Goal: Find specific page/section: Find specific page/section

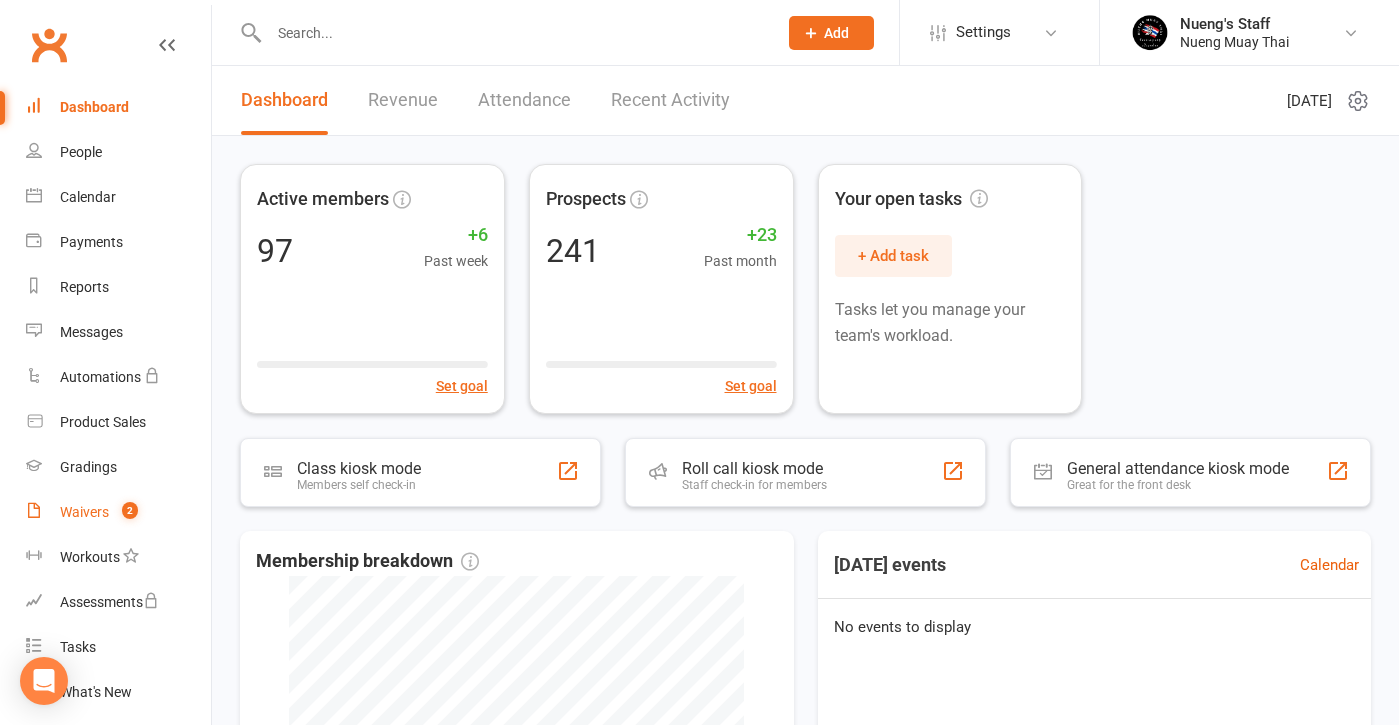
click at [86, 525] on link "Waivers 2" at bounding box center [118, 512] width 185 height 45
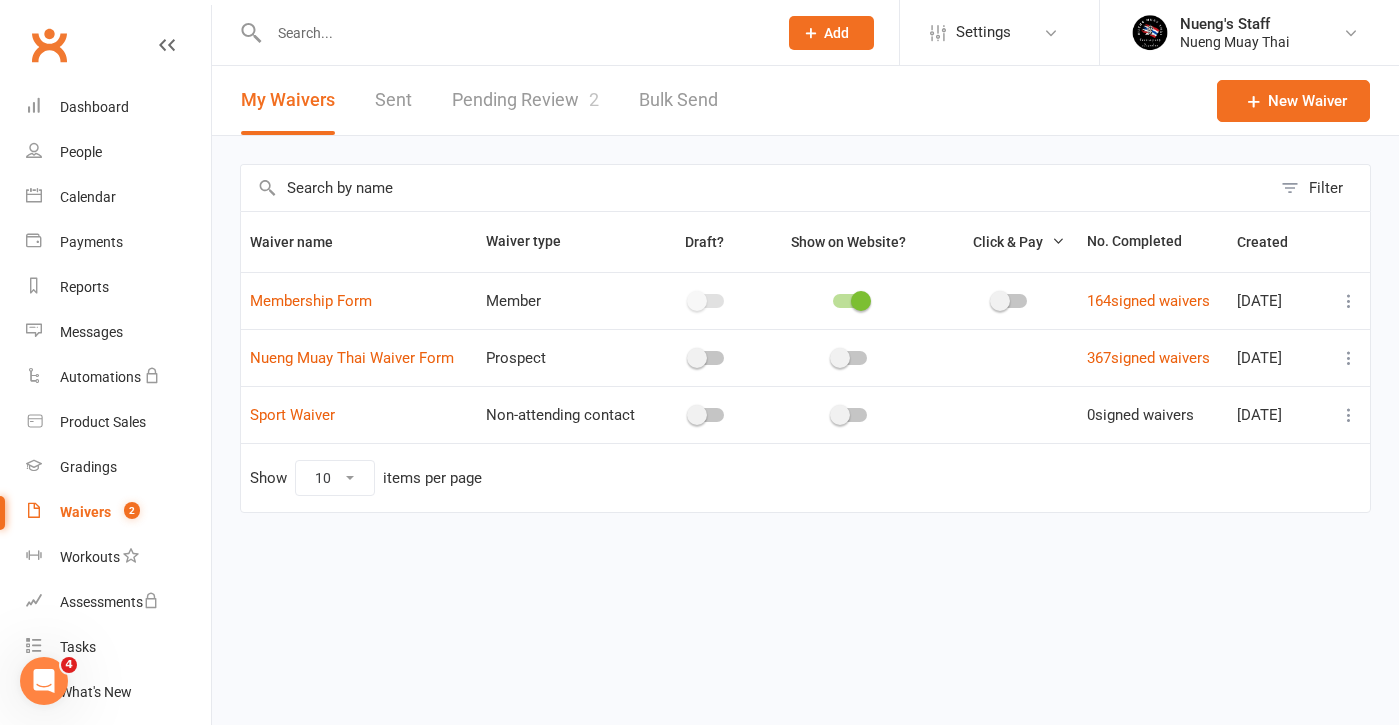
click at [555, 104] on link "Pending Review 2" at bounding box center [525, 100] width 147 height 69
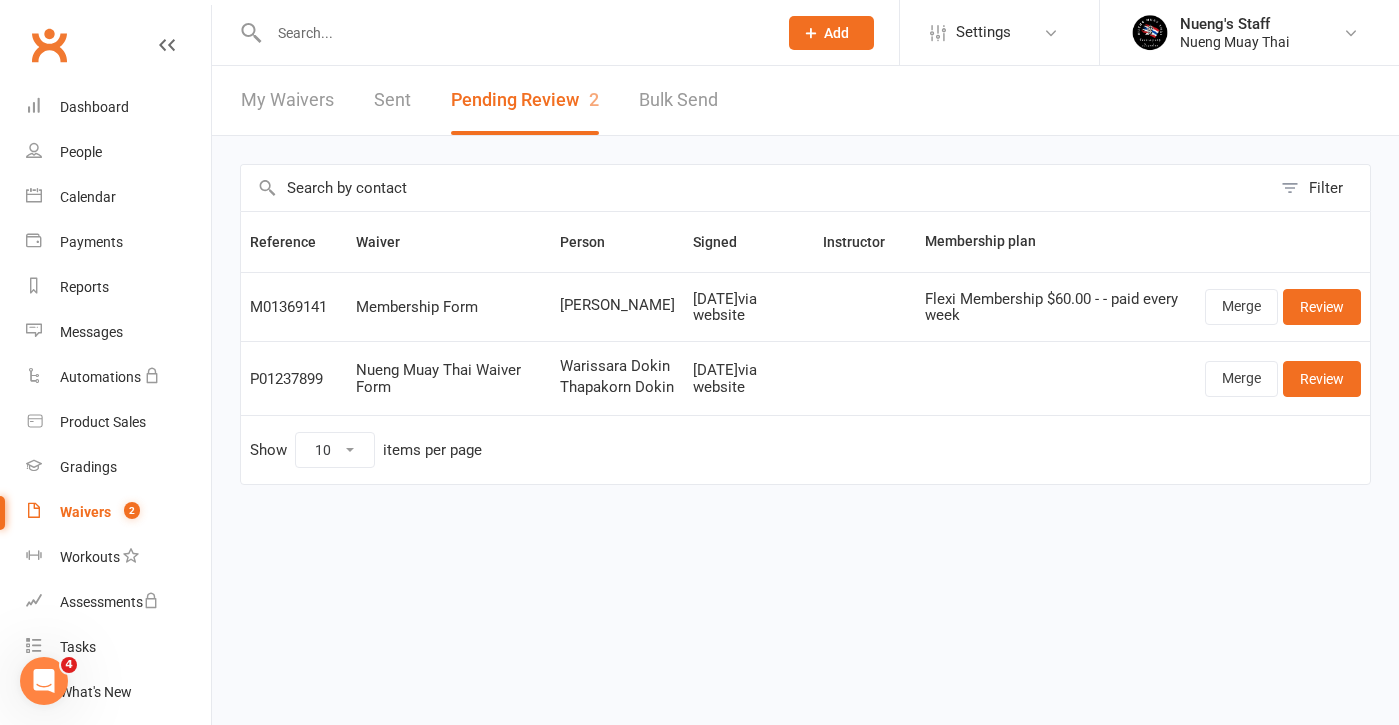
click at [505, 31] on input "text" at bounding box center [513, 33] width 500 height 28
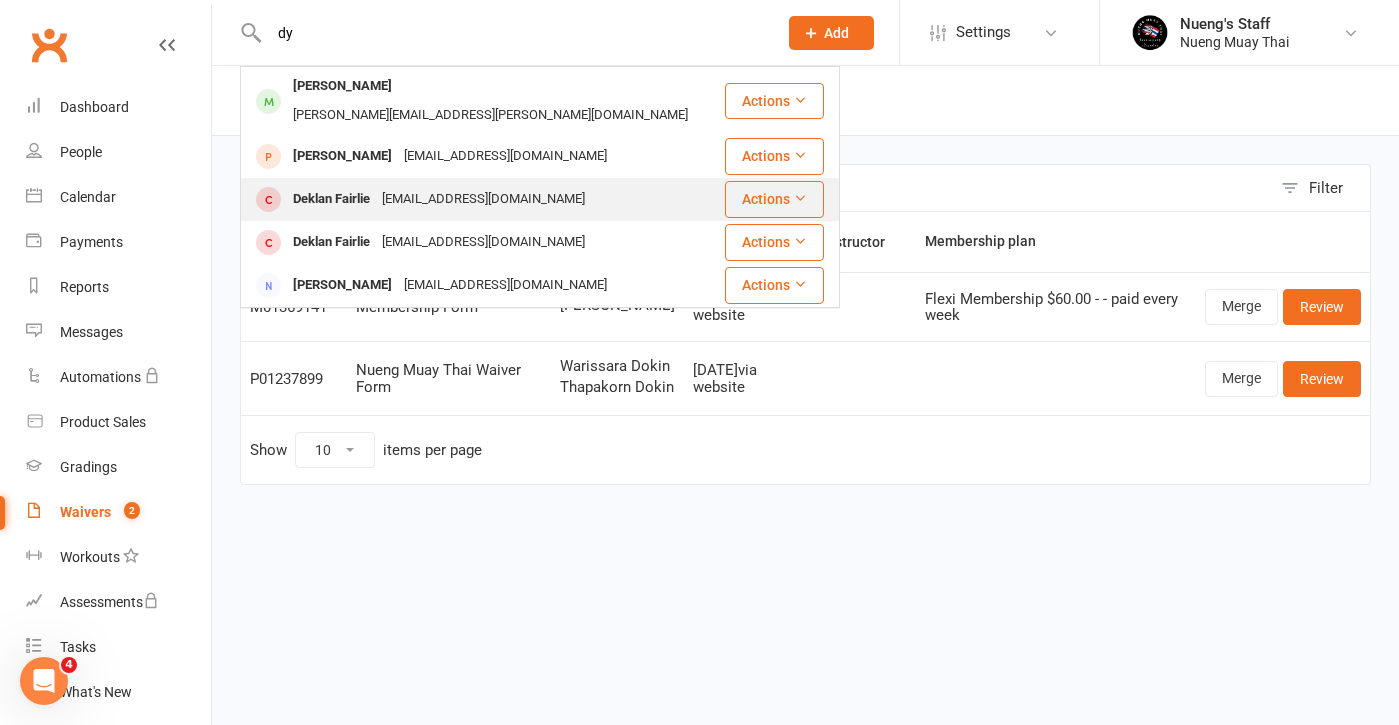
type input "d"
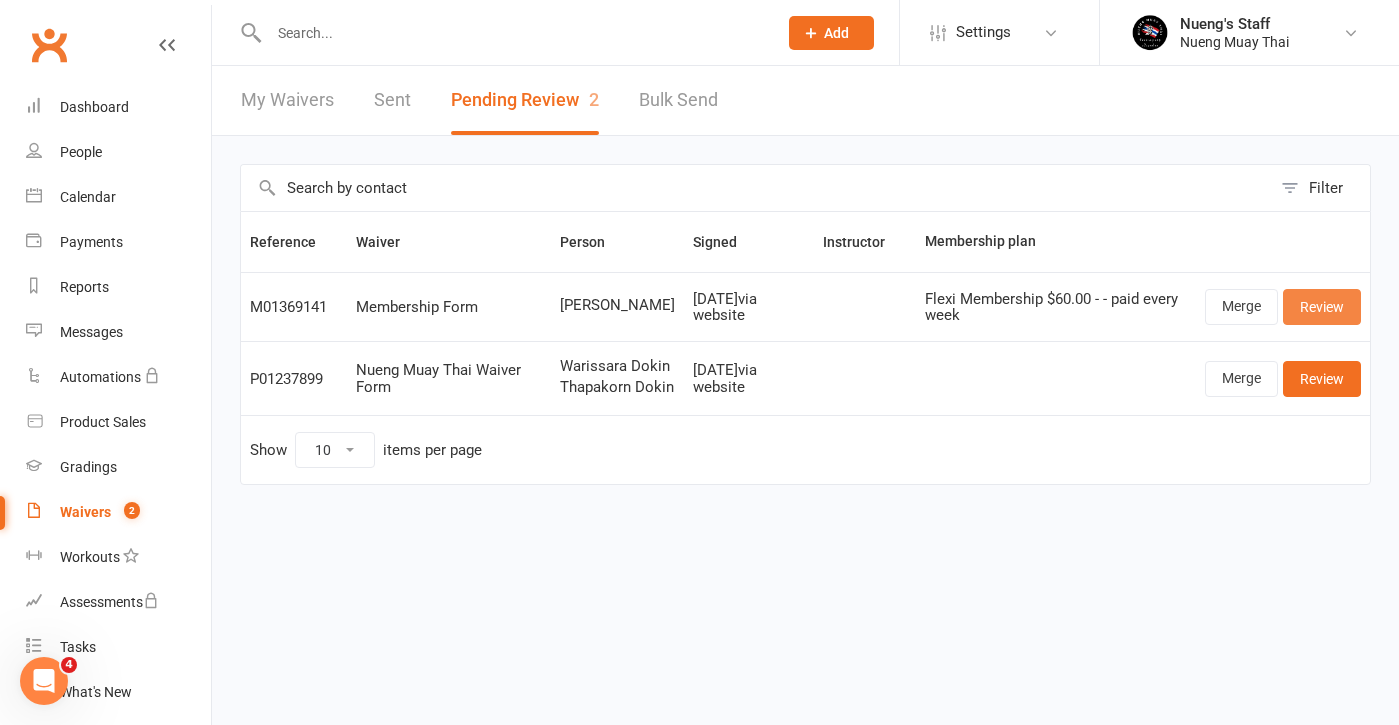
click at [1323, 299] on link "Review" at bounding box center [1322, 307] width 78 height 36
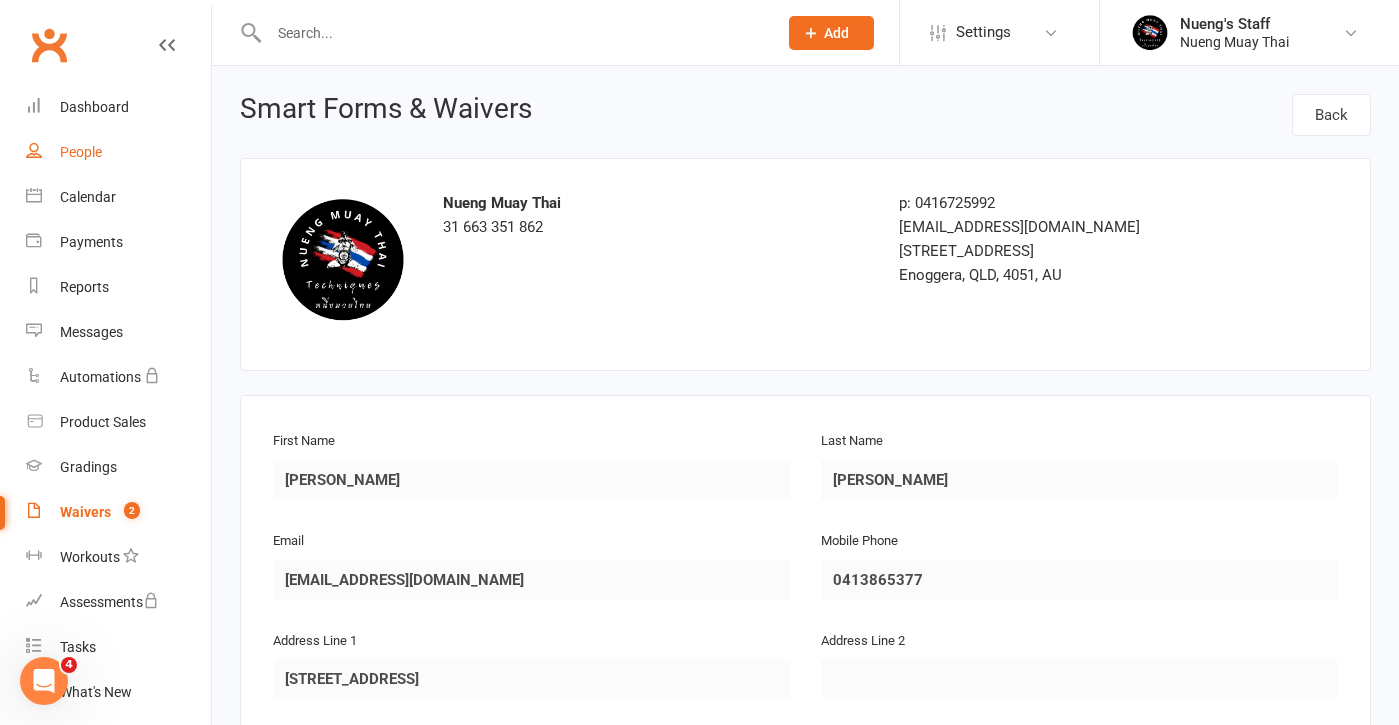
click at [143, 140] on link "People" at bounding box center [118, 152] width 185 height 45
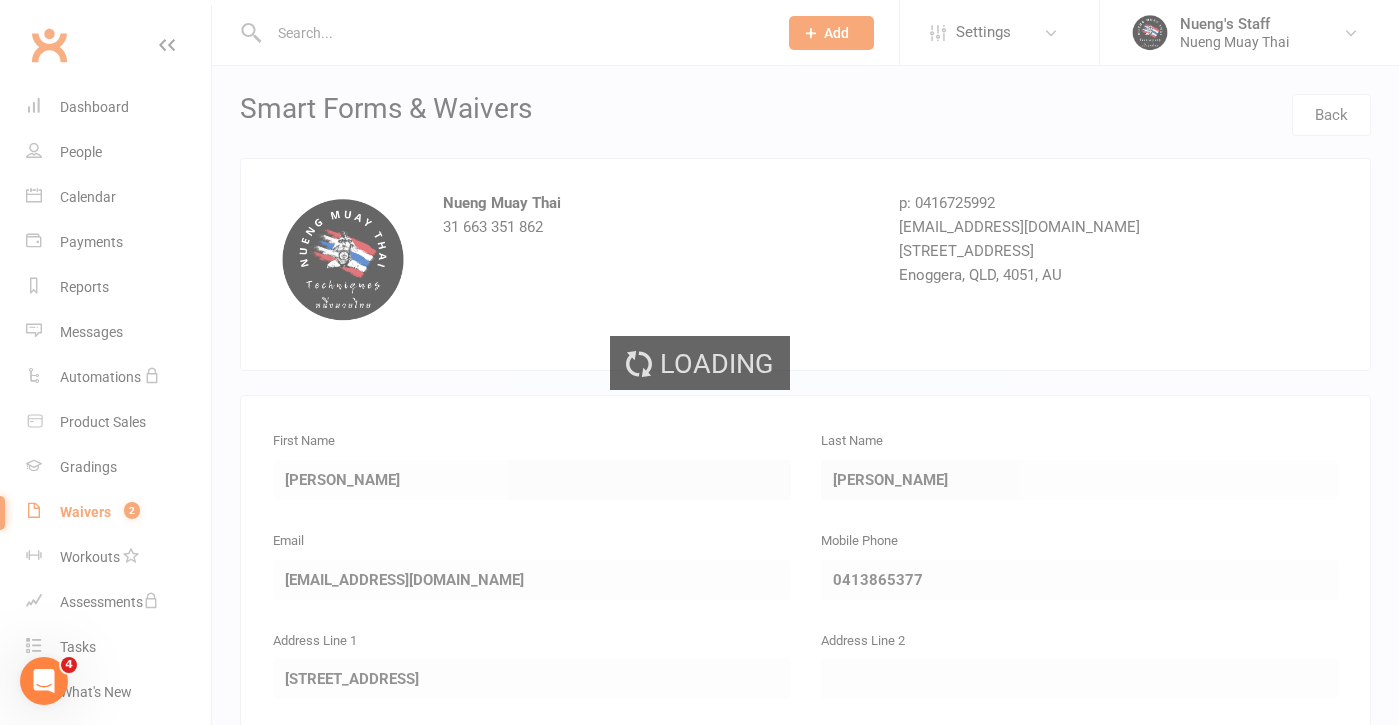
select select "50"
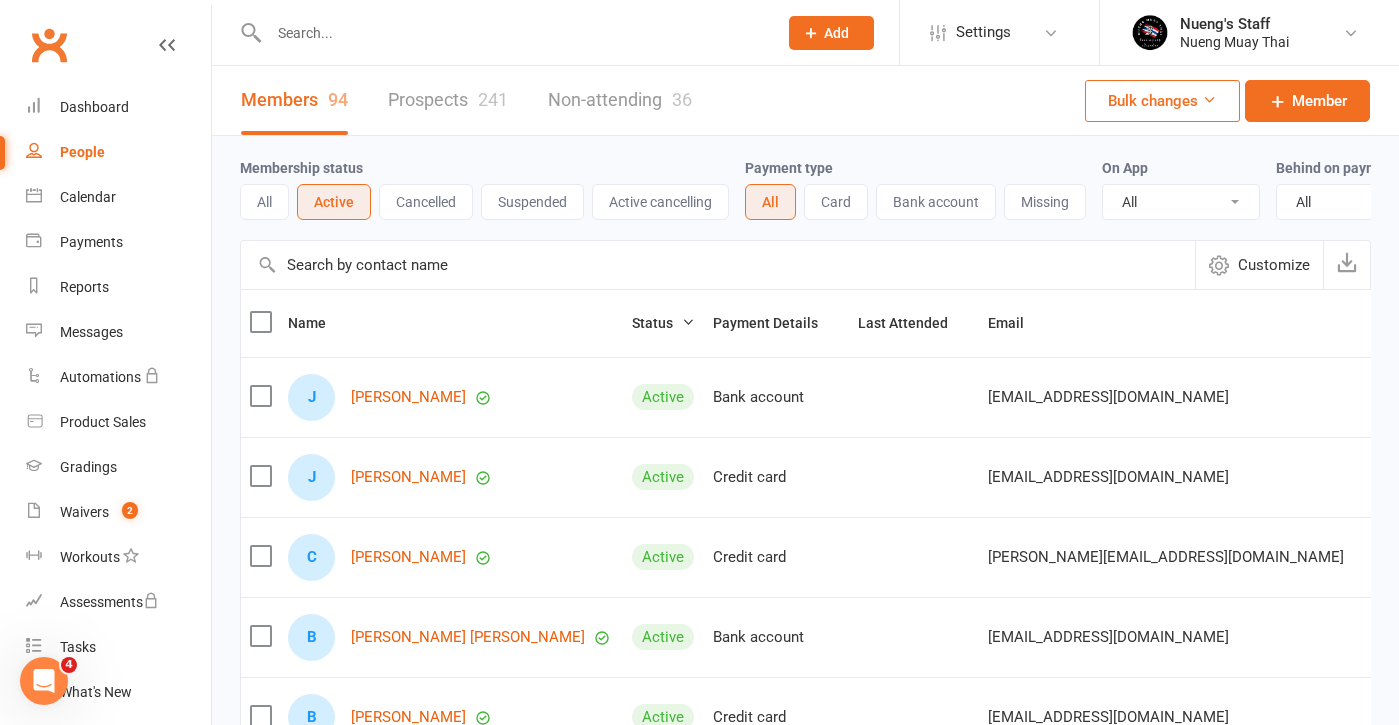
click at [358, 26] on input "text" at bounding box center [513, 33] width 500 height 28
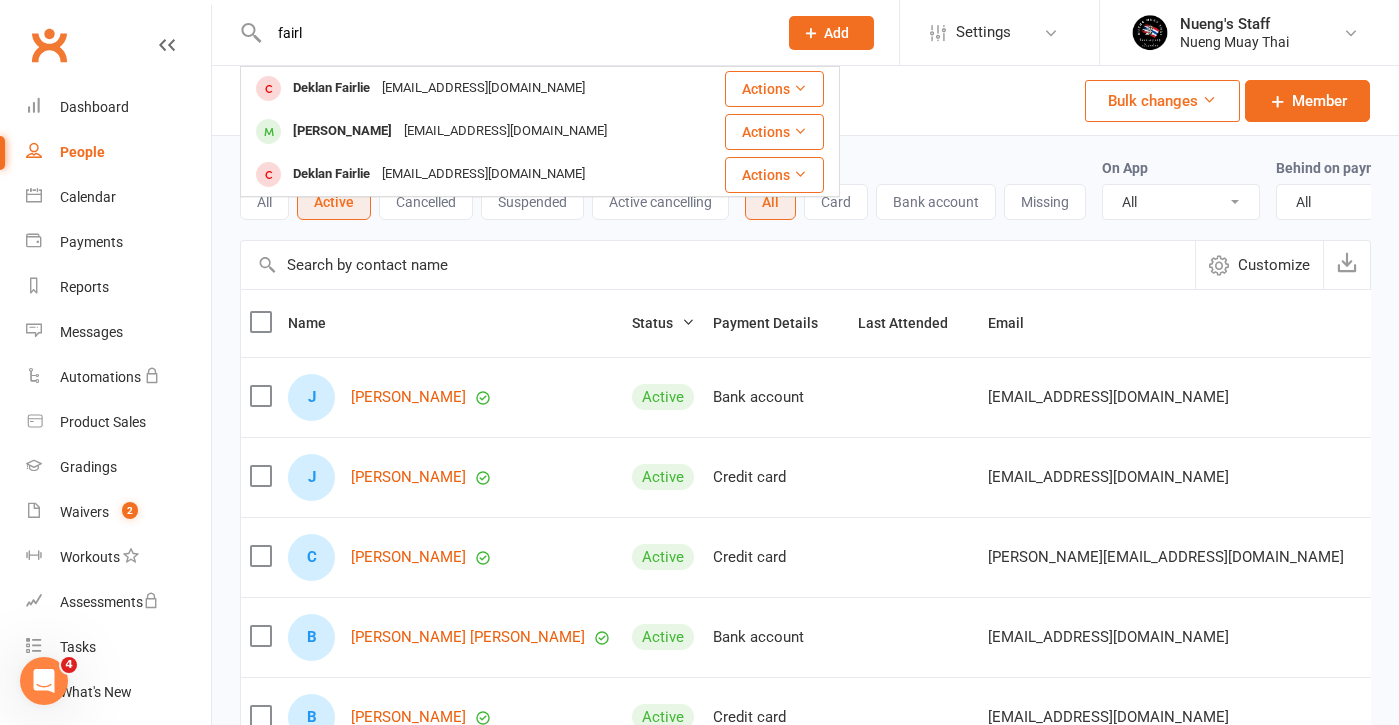
type input "fair"
drag, startPoint x: 358, startPoint y: 26, endPoint x: 99, endPoint y: 155, distance: 289.3
click at [99, 155] on div "People" at bounding box center [82, 152] width 45 height 16
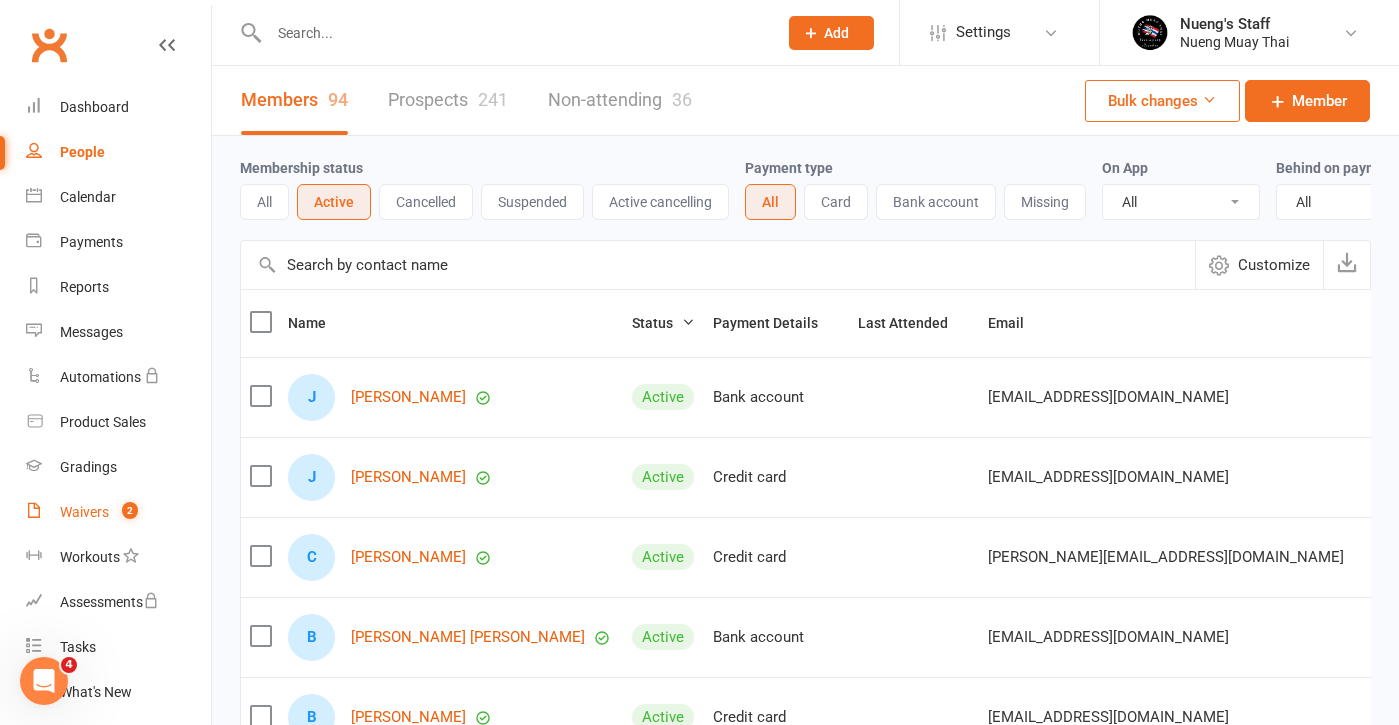
click at [68, 515] on div "Waivers" at bounding box center [84, 512] width 49 height 16
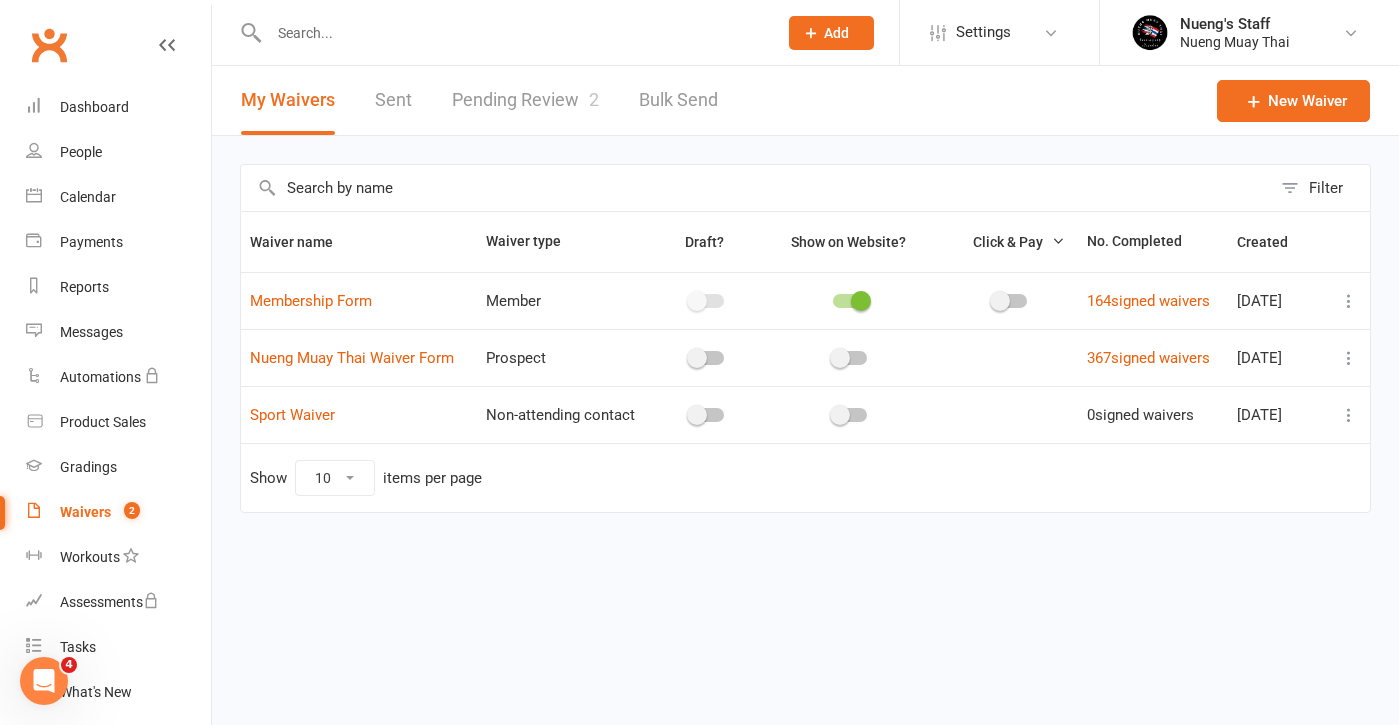
click at [559, 106] on link "Pending Review 2" at bounding box center [525, 100] width 147 height 69
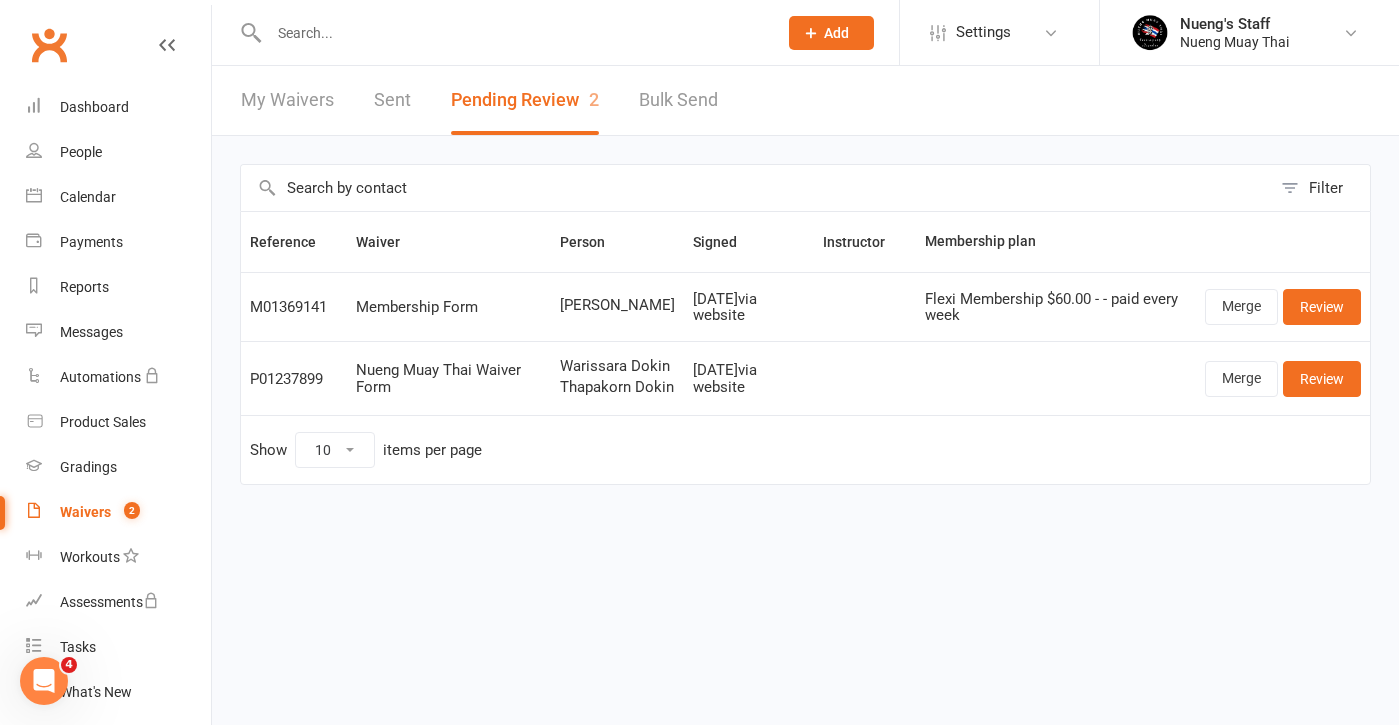
click at [501, 39] on input "text" at bounding box center [513, 33] width 500 height 28
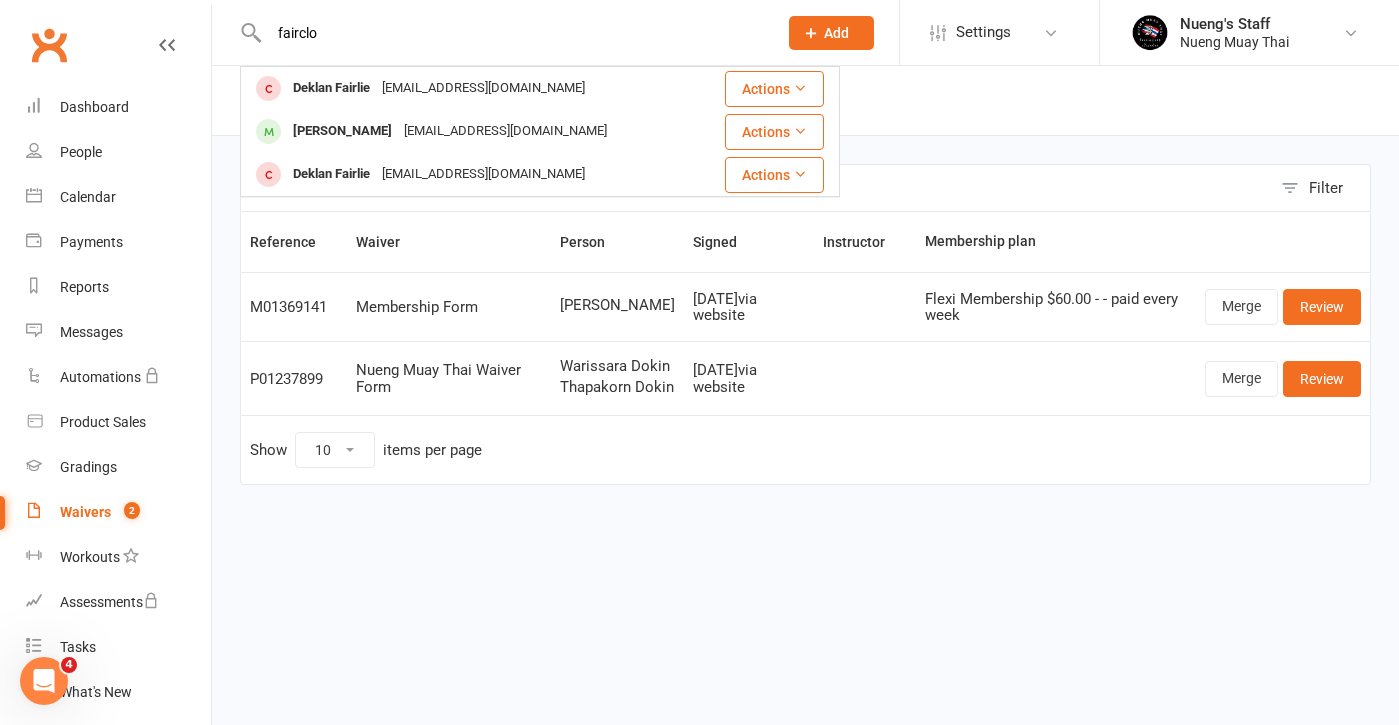
type input "fairclo"
click at [560, 297] on span "[PERSON_NAME]" at bounding box center [617, 305] width 115 height 17
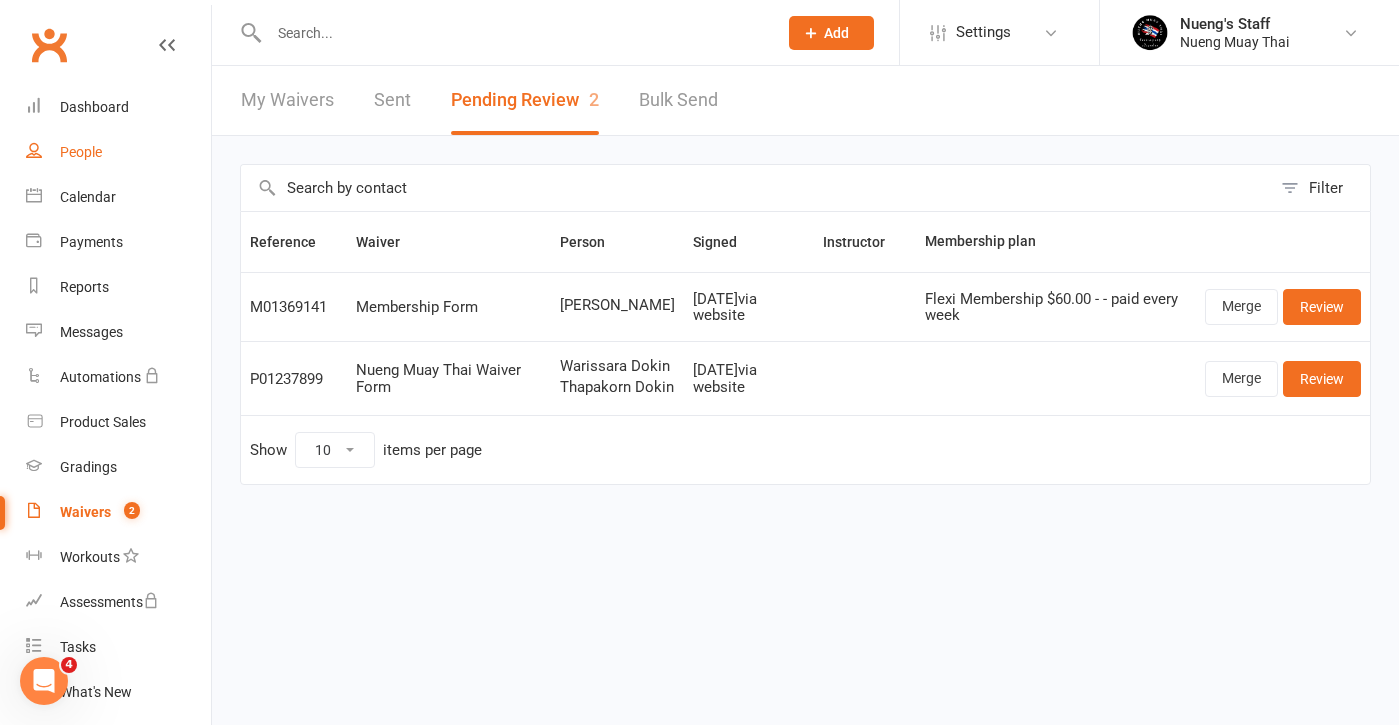
click at [98, 148] on div "People" at bounding box center [81, 152] width 42 height 16
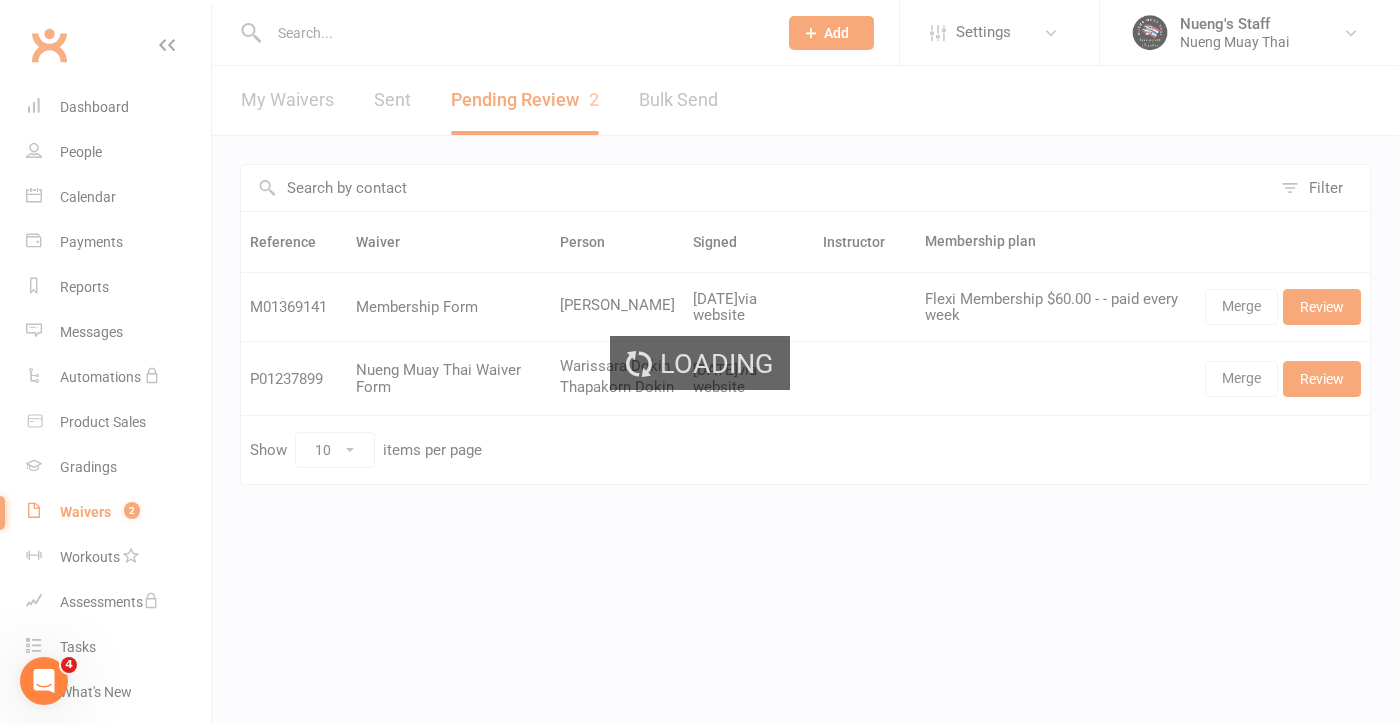
select select "50"
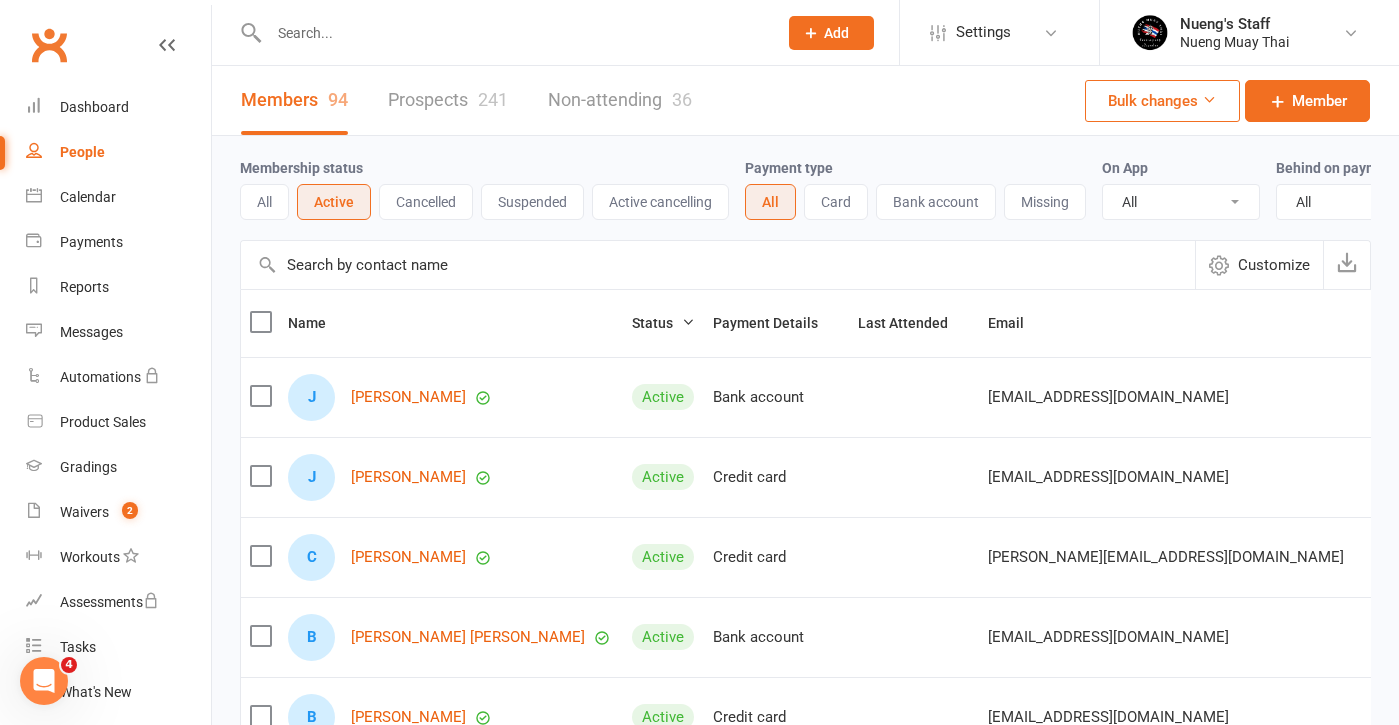
click at [390, 44] on input "text" at bounding box center [513, 33] width 500 height 28
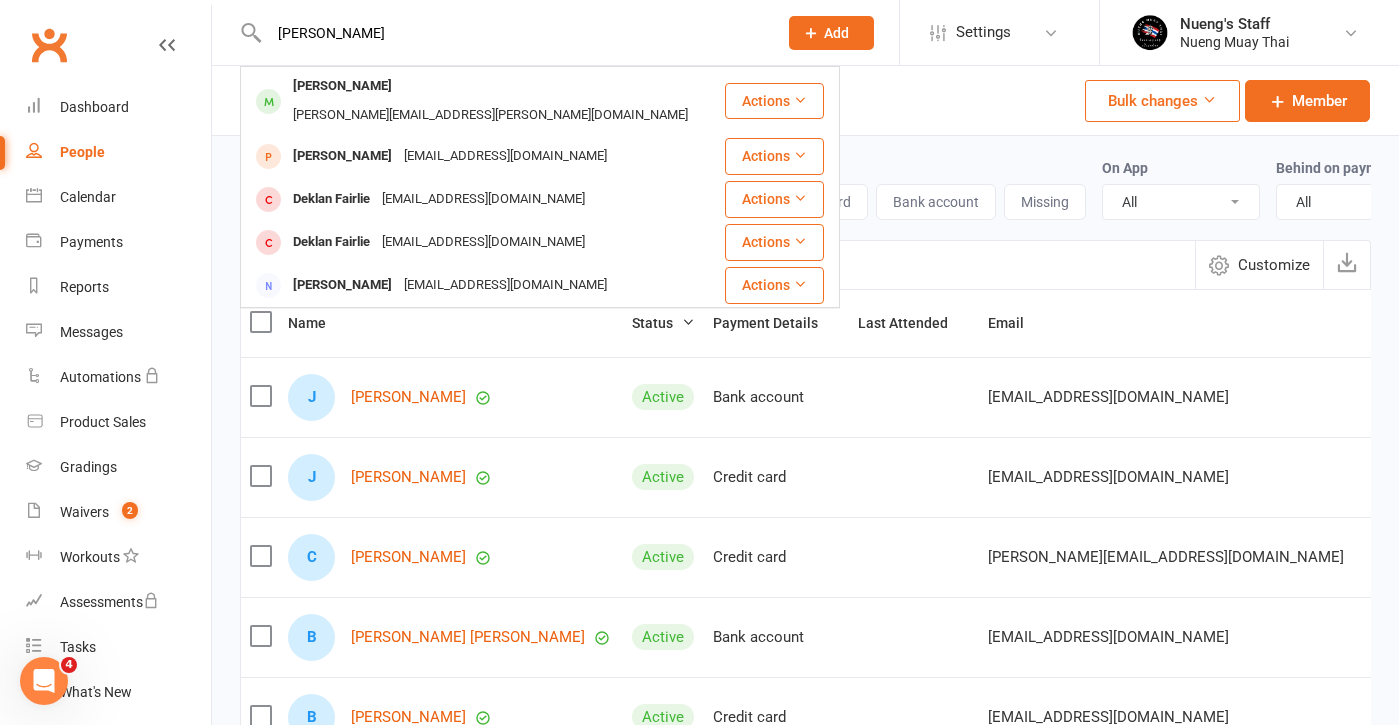
type input "[PERSON_NAME]"
